Goal: Check status: Check status

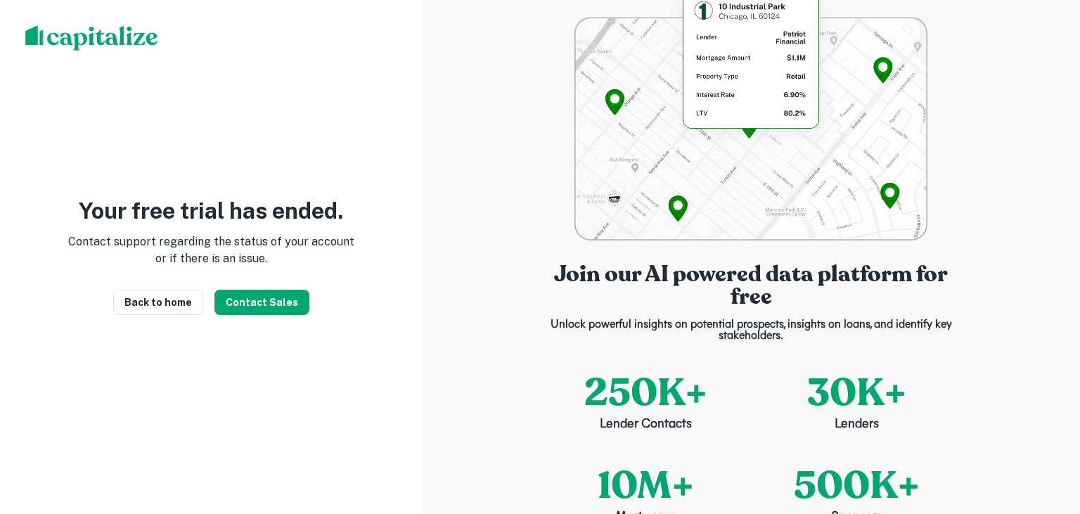
click at [1032, 71] on div "Join our AI powered data platform for free Unlock powerful insights on potentia…" at bounding box center [751, 257] width 658 height 514
click at [981, 41] on div "Join our AI powered data platform for free Unlock powerful insights on potentia…" at bounding box center [751, 257] width 658 height 514
